Goal: Task Accomplishment & Management: Manage account settings

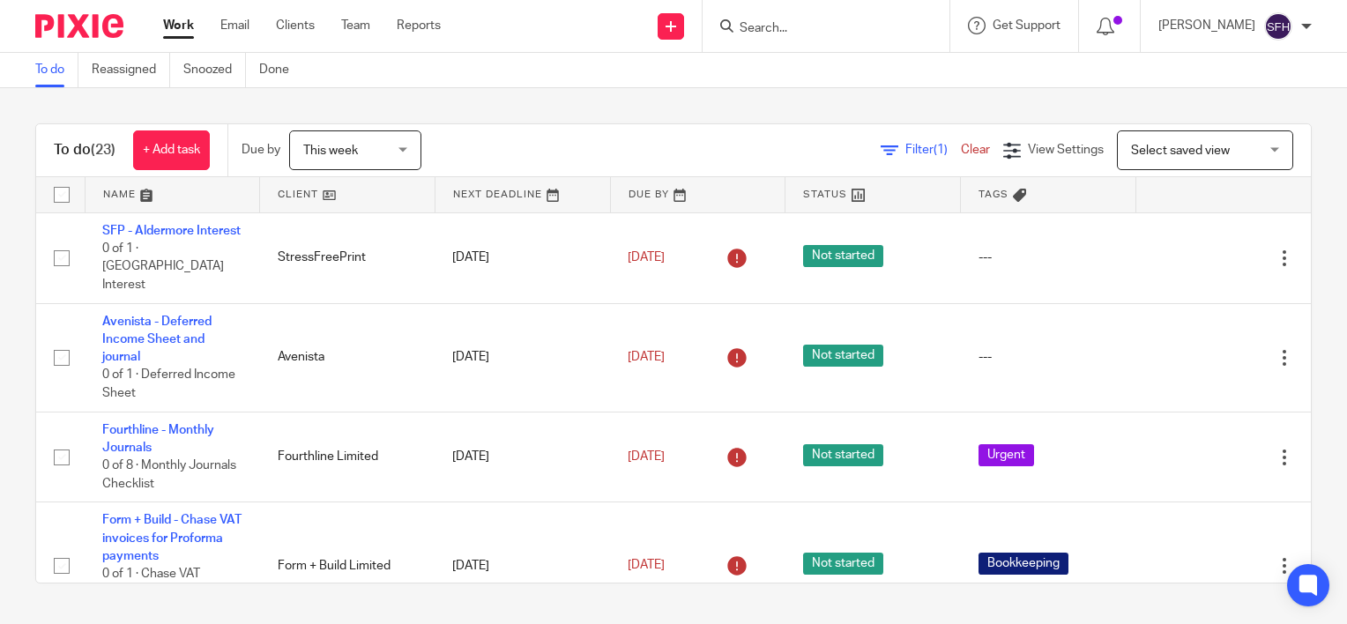
click at [384, 197] on link at bounding box center [347, 194] width 175 height 35
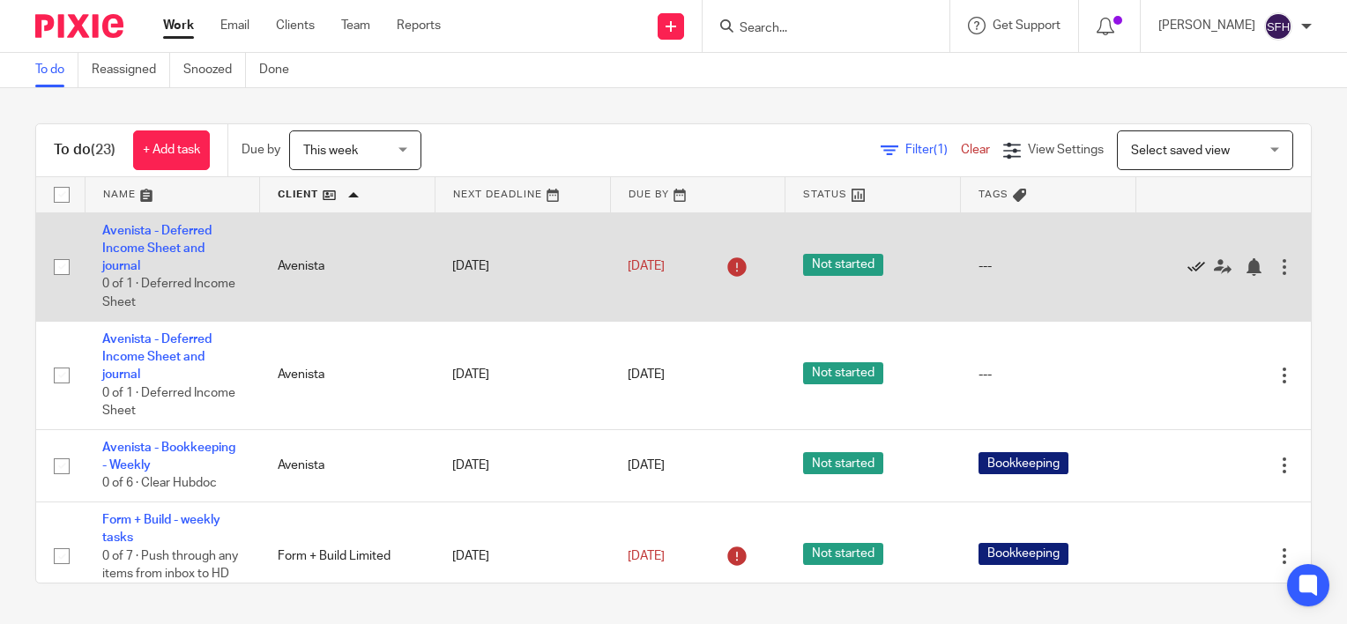
click at [1187, 269] on icon at bounding box center [1196, 267] width 18 height 18
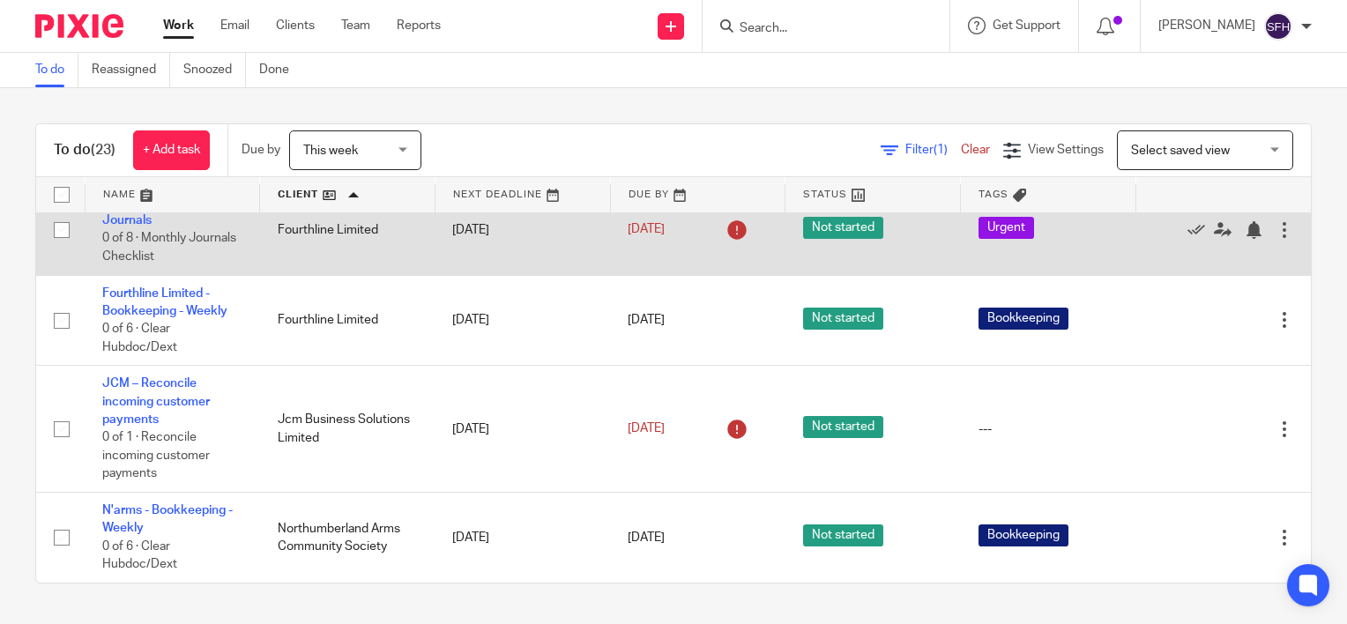
scroll to position [529, 0]
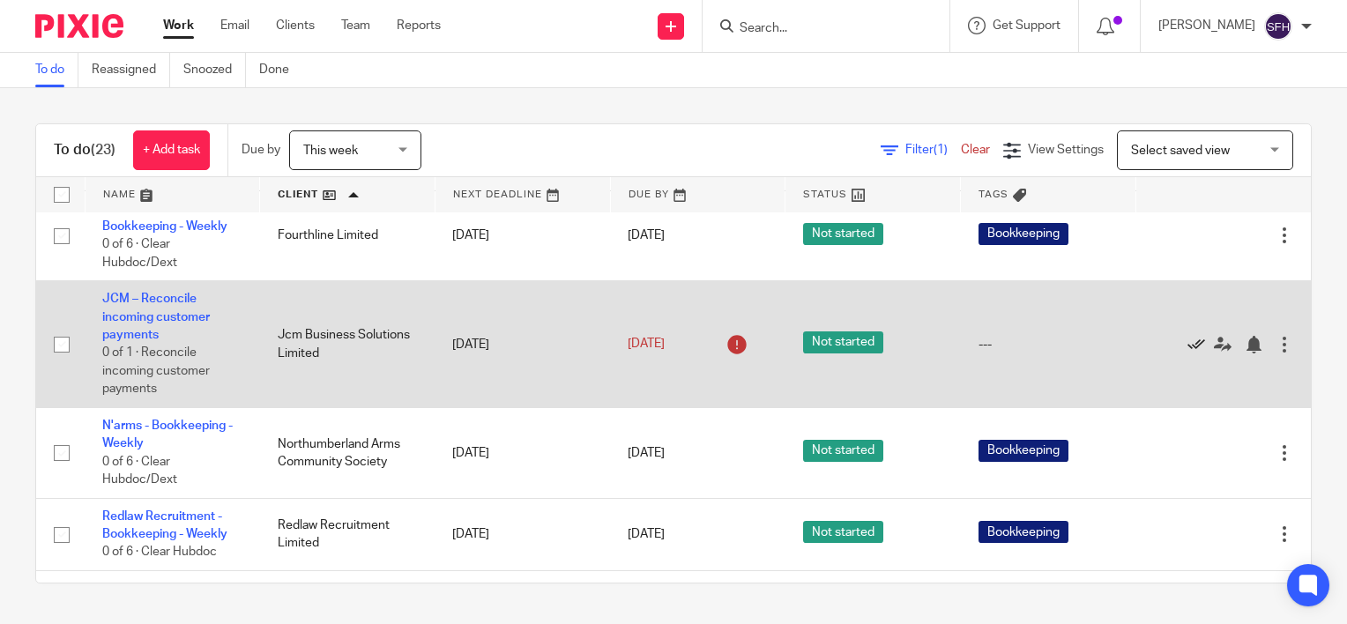
click at [1187, 346] on icon at bounding box center [1196, 345] width 18 height 18
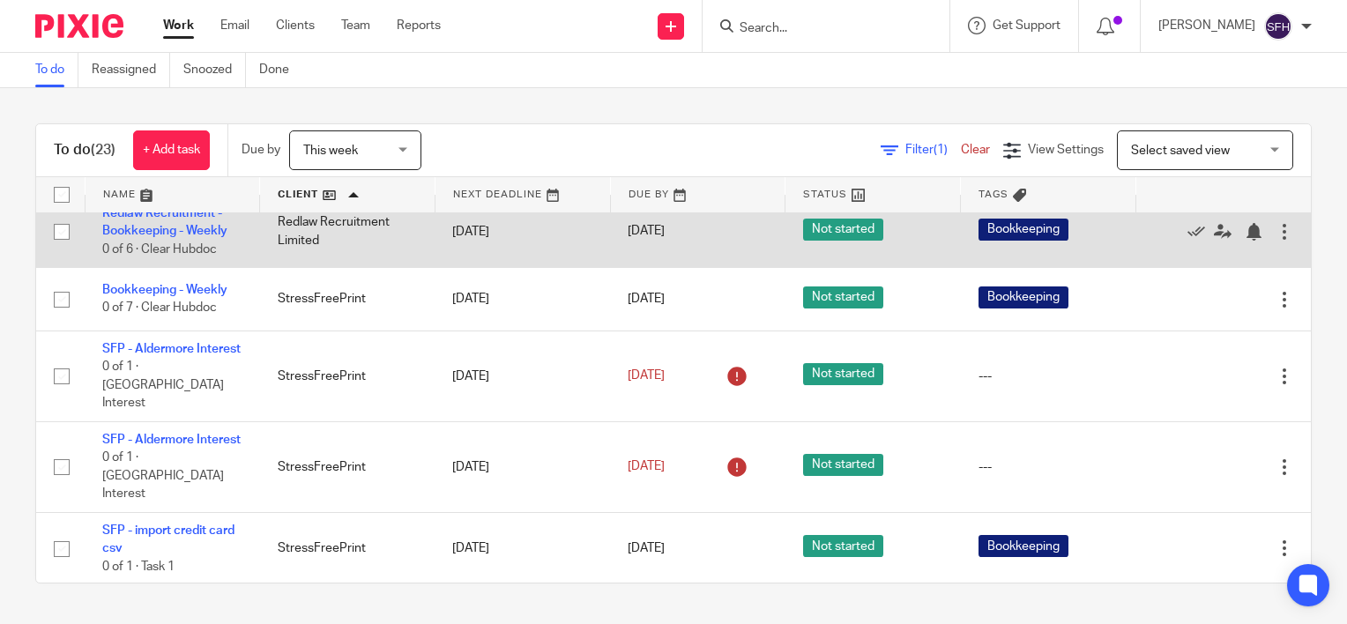
scroll to position [793, 0]
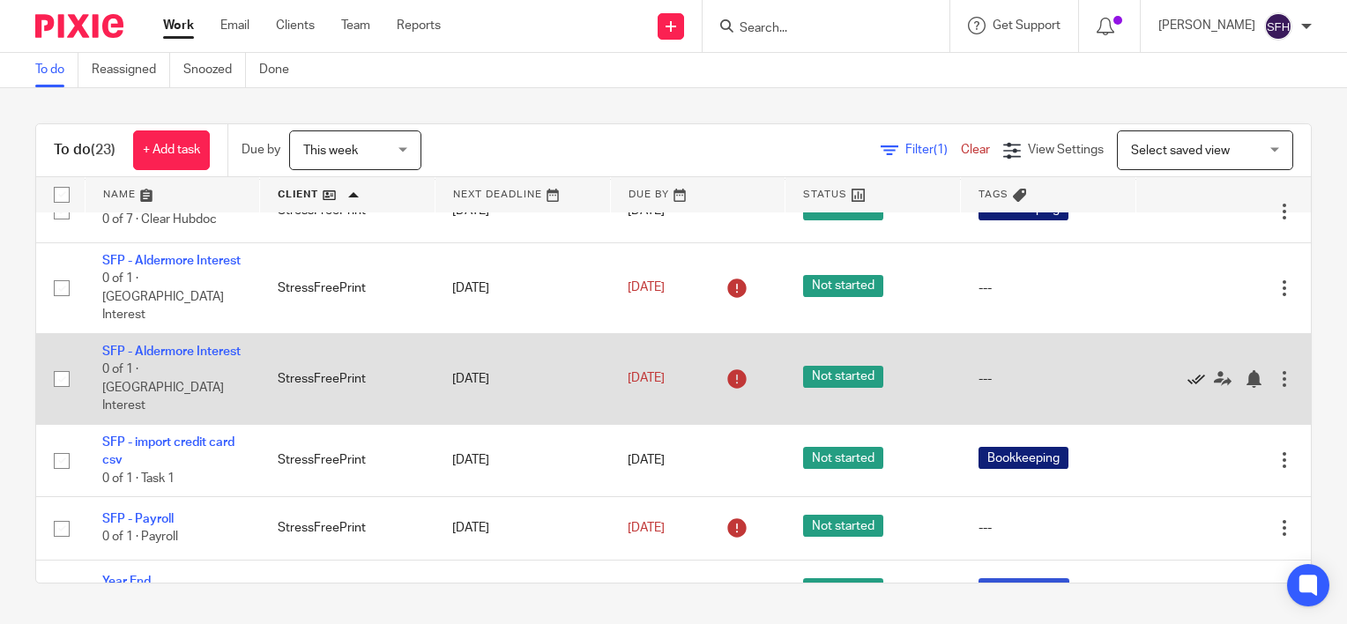
click at [1187, 383] on icon at bounding box center [1196, 379] width 18 height 18
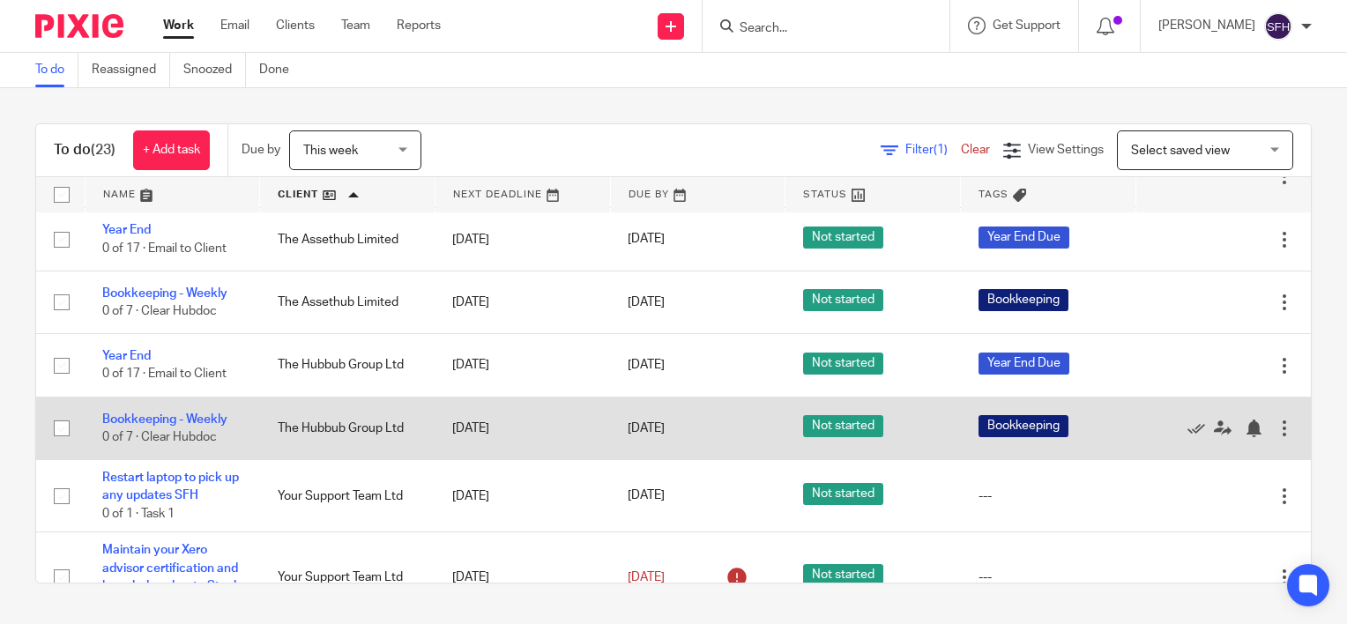
scroll to position [1146, 0]
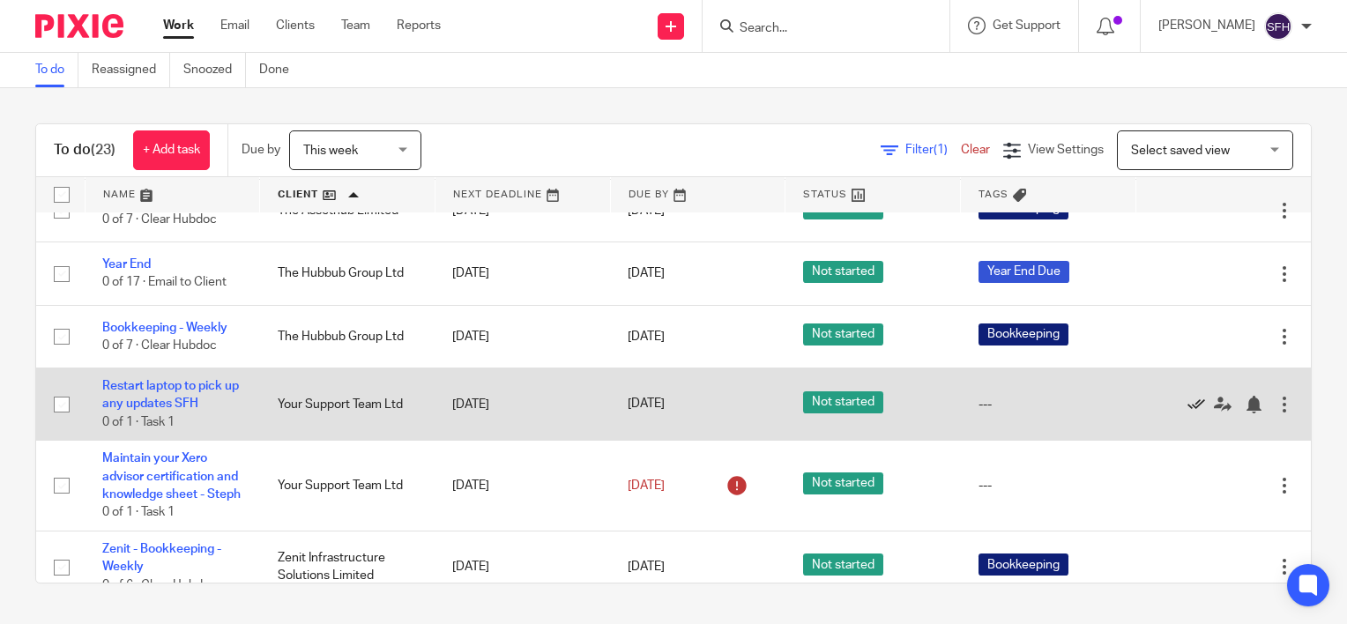
click at [1187, 412] on icon at bounding box center [1196, 405] width 18 height 18
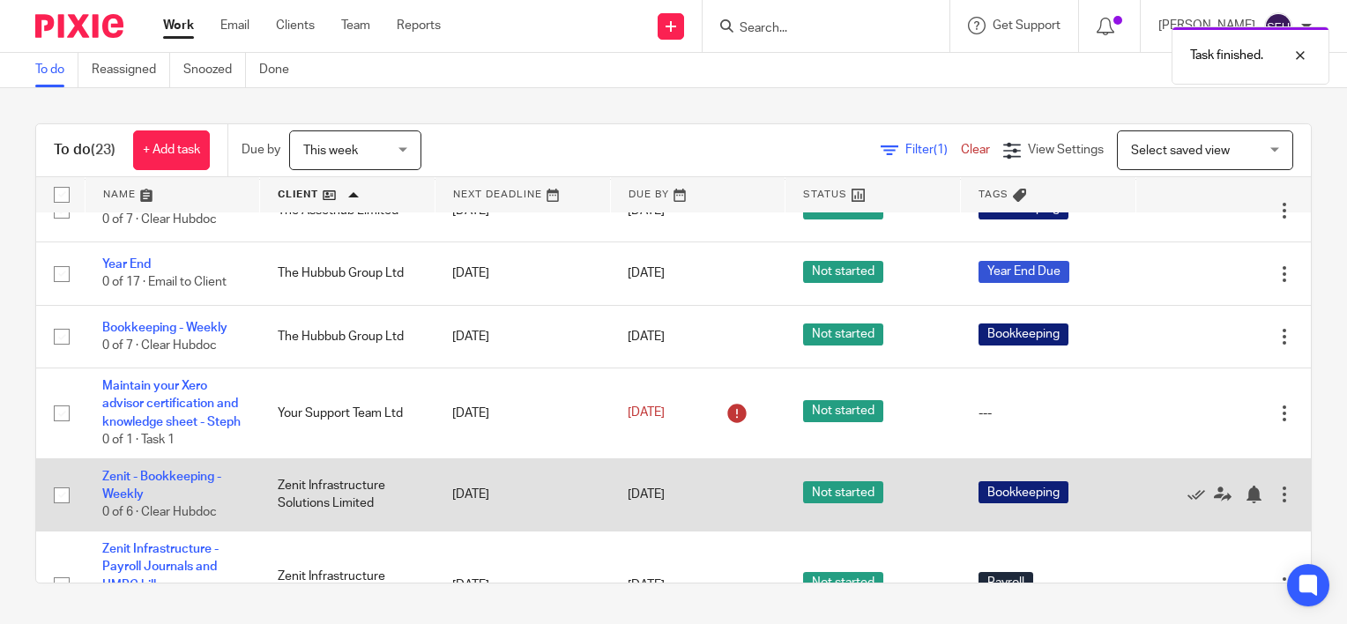
scroll to position [1227, 0]
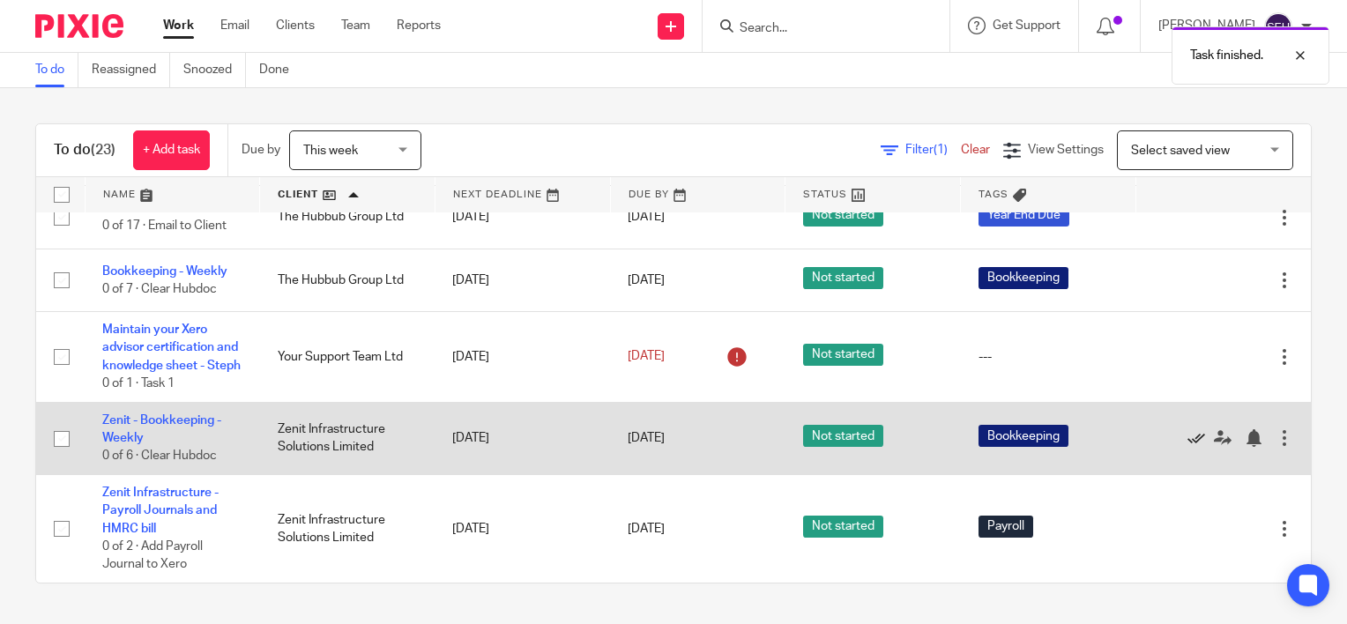
click at [1187, 435] on icon at bounding box center [1196, 438] width 18 height 18
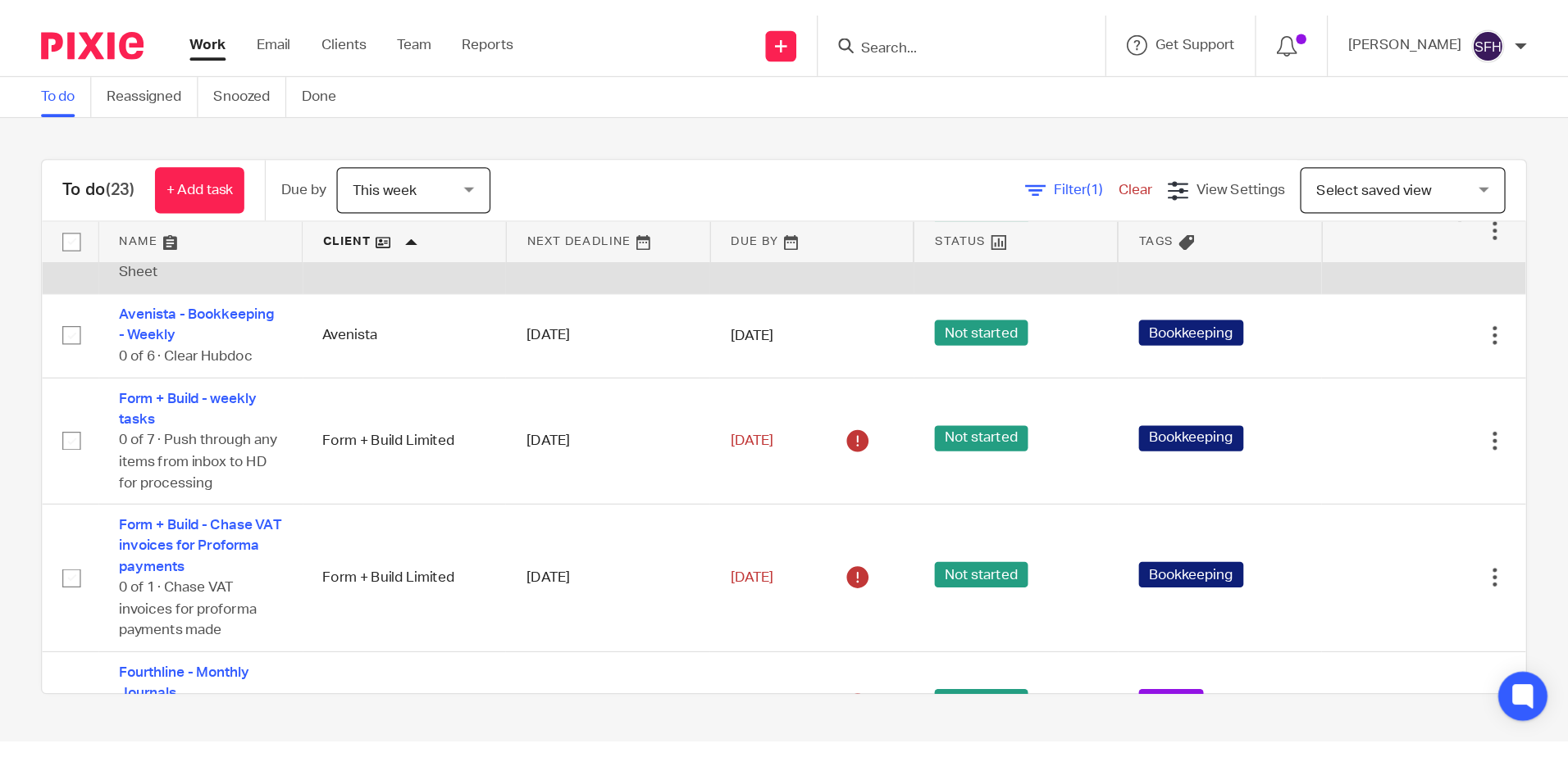
scroll to position [0, 0]
